Goal: Use online tool/utility: Use online tool/utility

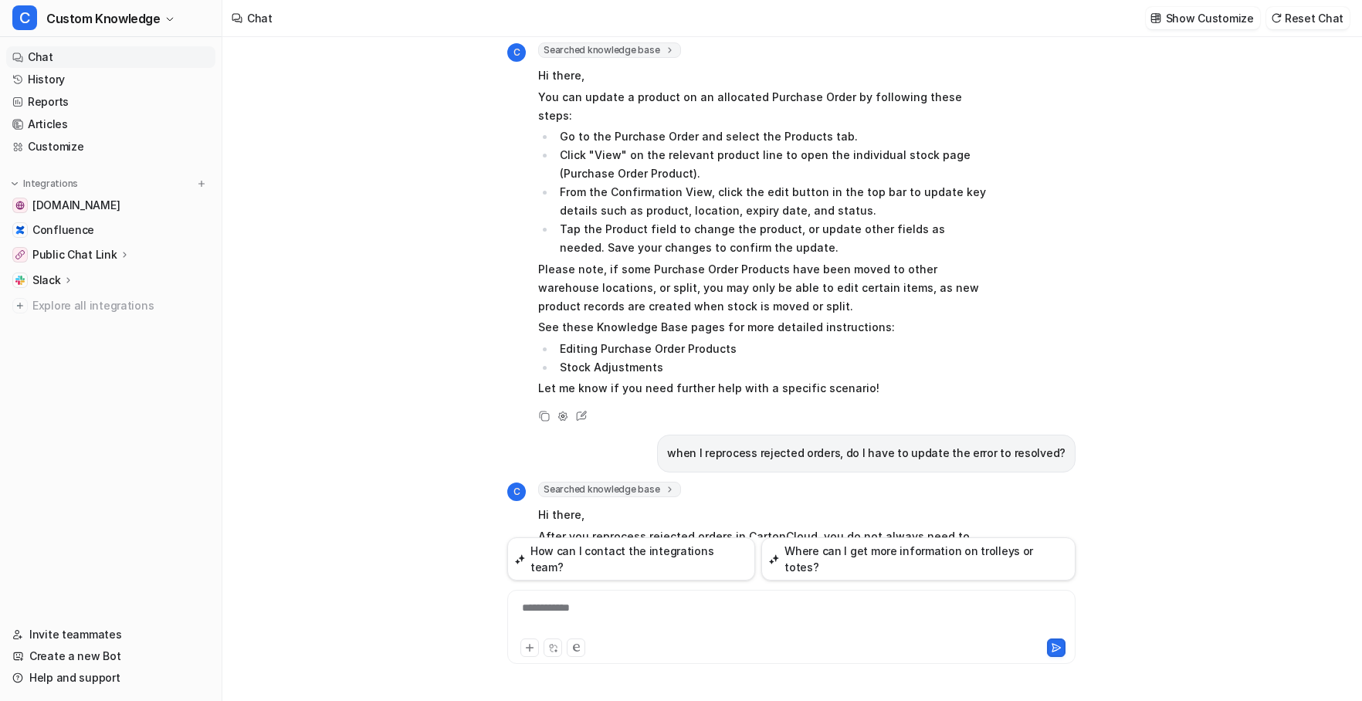
scroll to position [1292, 0]
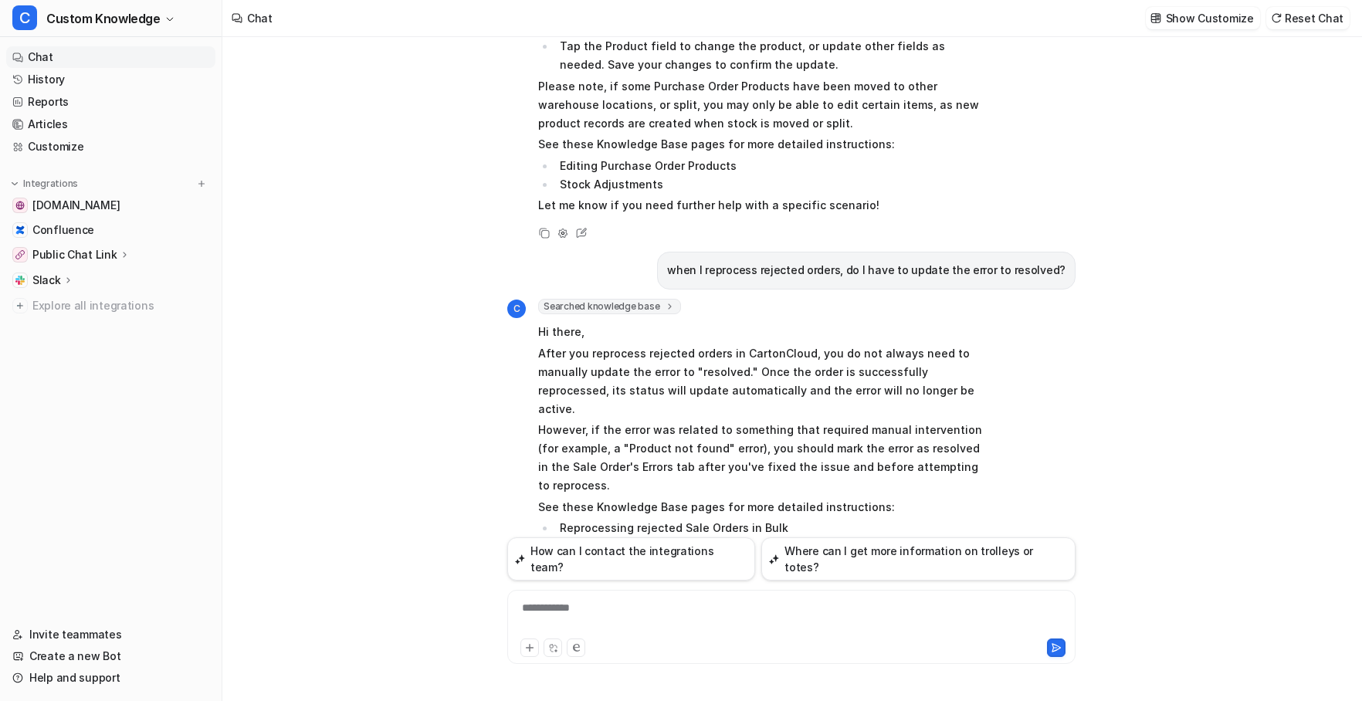
click at [633, 604] on div "**********" at bounding box center [791, 618] width 560 height 36
paste div
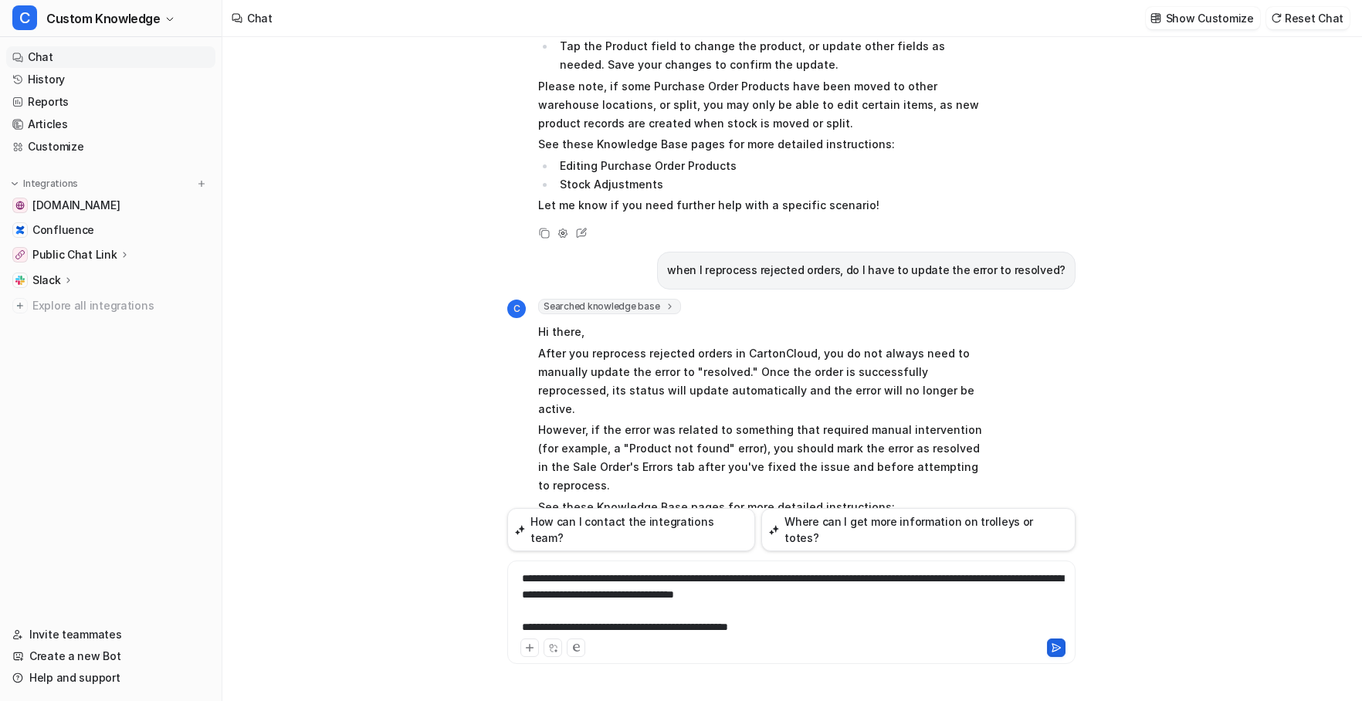
click at [1061, 645] on icon at bounding box center [1056, 647] width 11 height 11
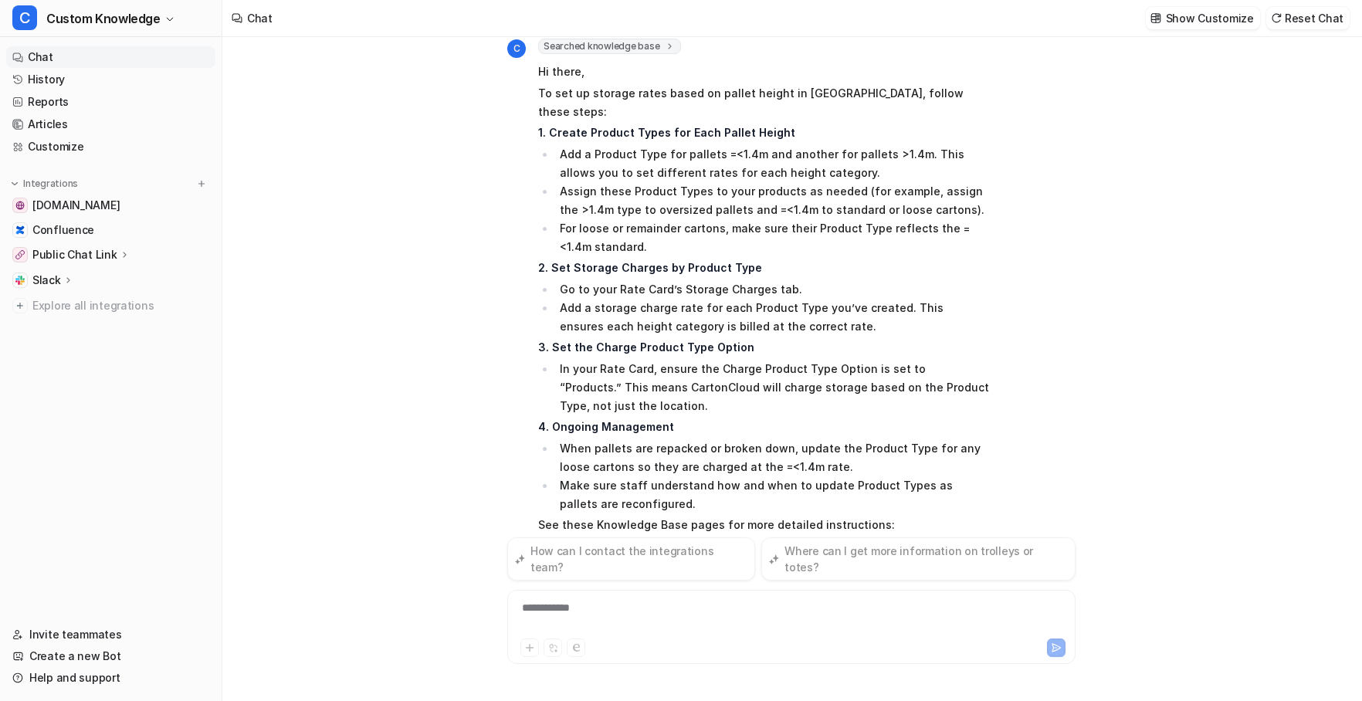
scroll to position [2029, 0]
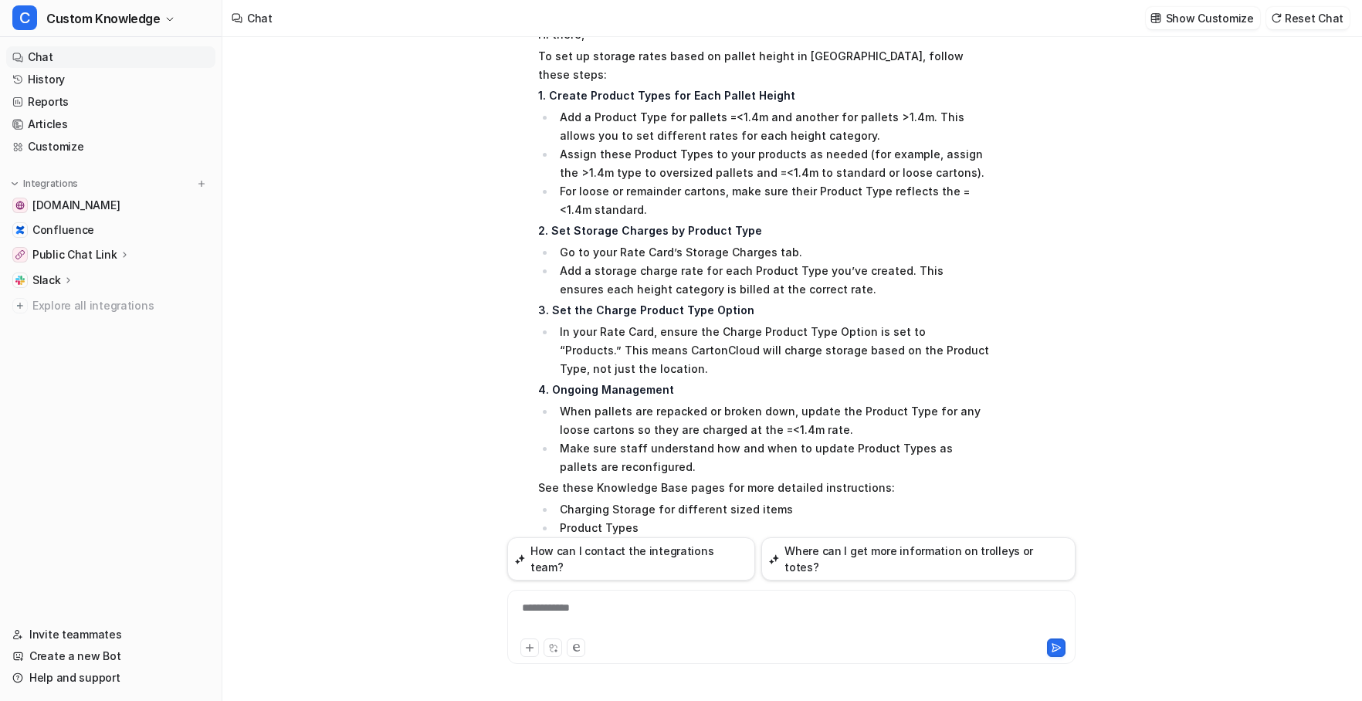
click at [540, 627] on icon at bounding box center [544, 632] width 11 height 11
click at [605, 611] on div at bounding box center [791, 618] width 560 height 36
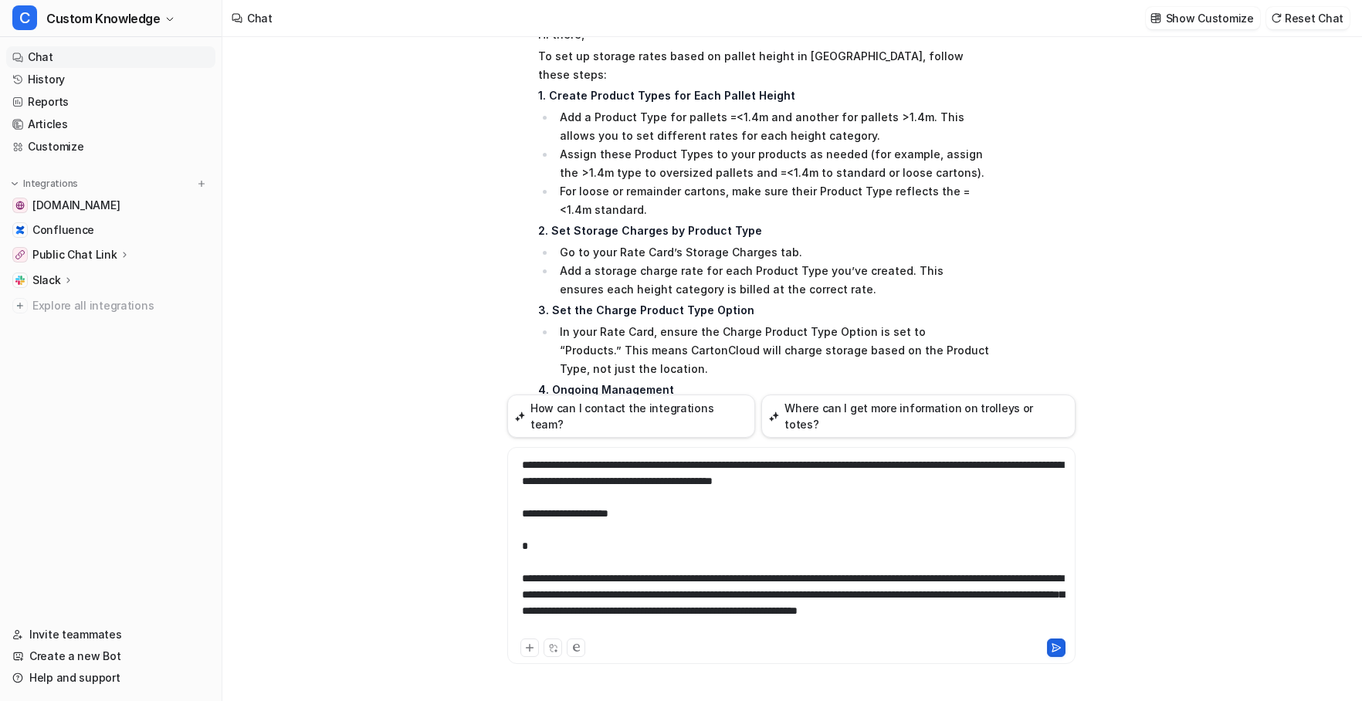
click at [1054, 648] on icon at bounding box center [1056, 647] width 11 height 11
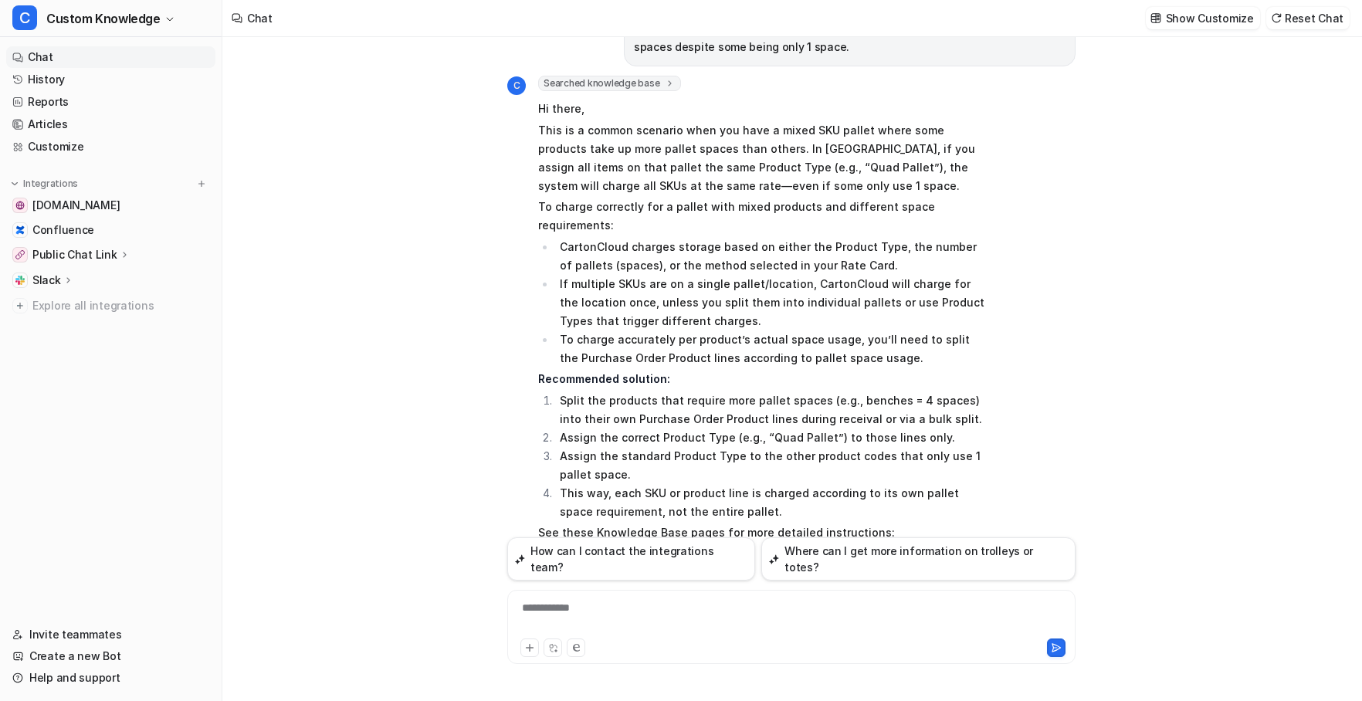
scroll to position [2831, 0]
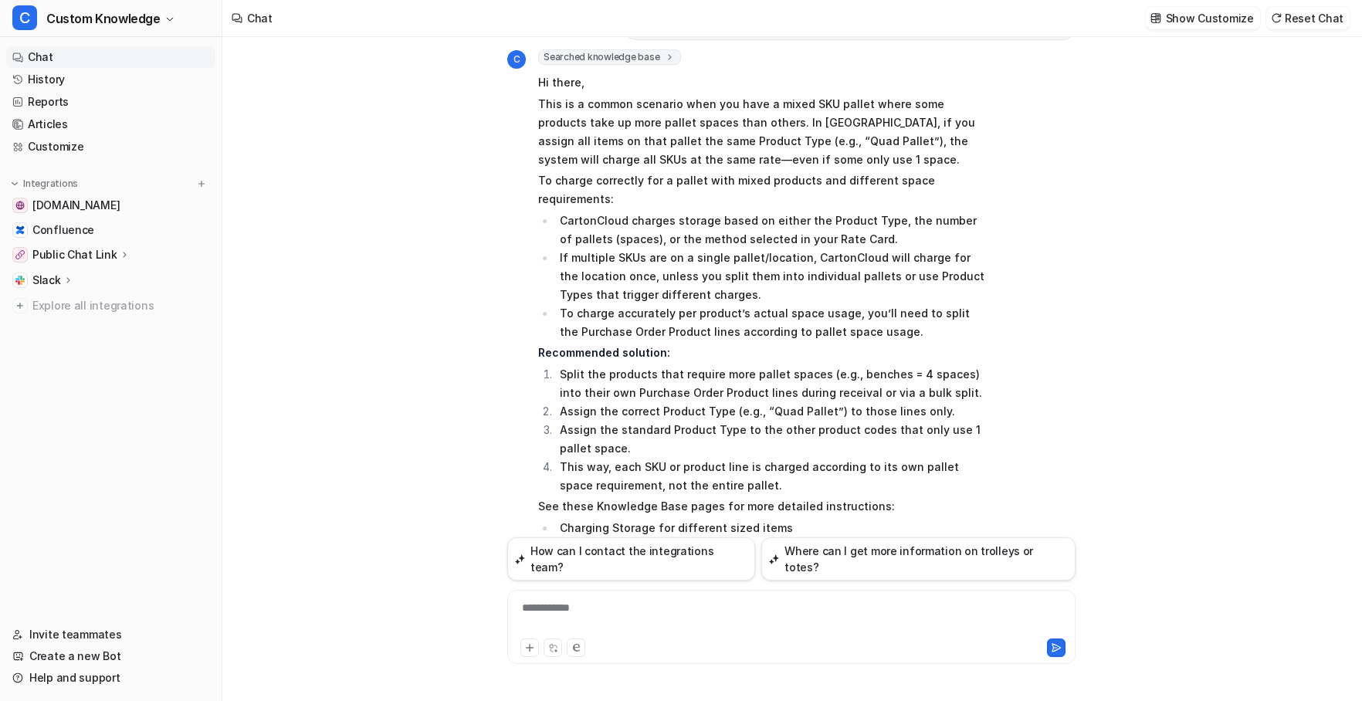
click at [567, 611] on div "**********" at bounding box center [791, 618] width 560 height 36
click at [1053, 645] on icon at bounding box center [1056, 647] width 11 height 11
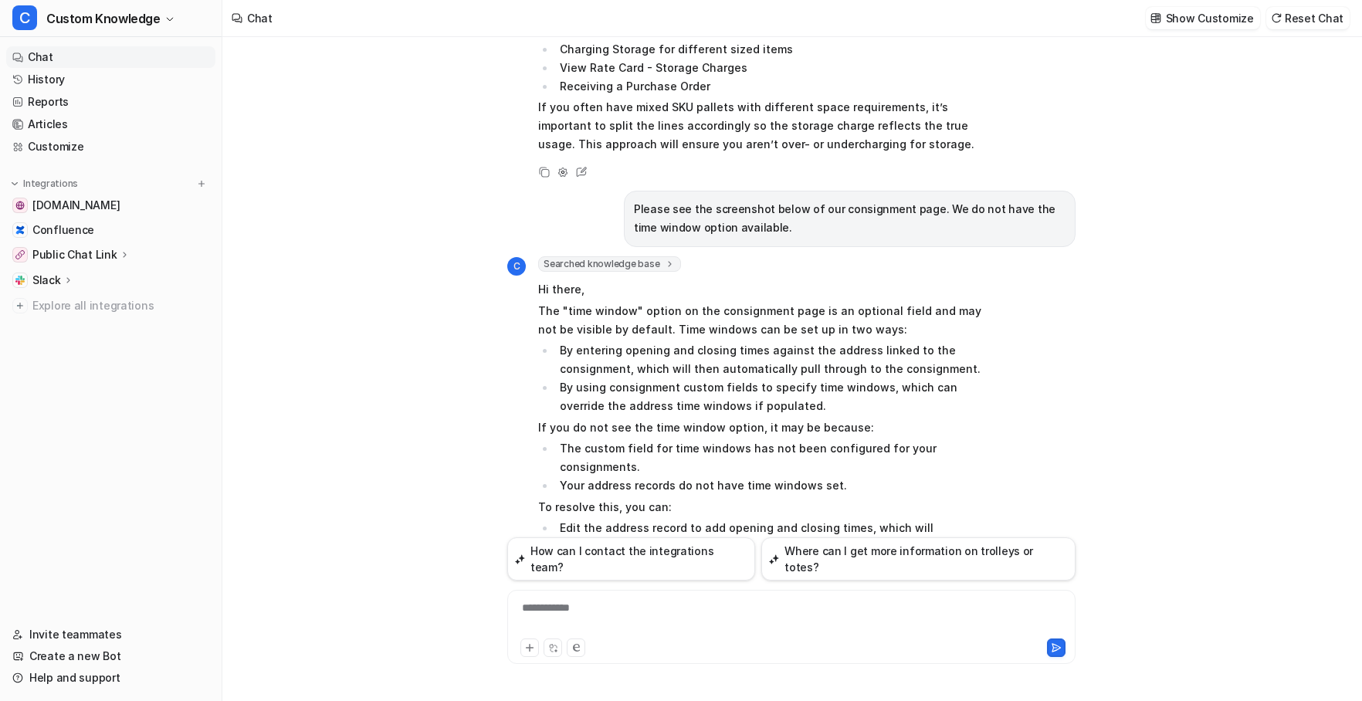
scroll to position [3352, 0]
